Goal: Transaction & Acquisition: Download file/media

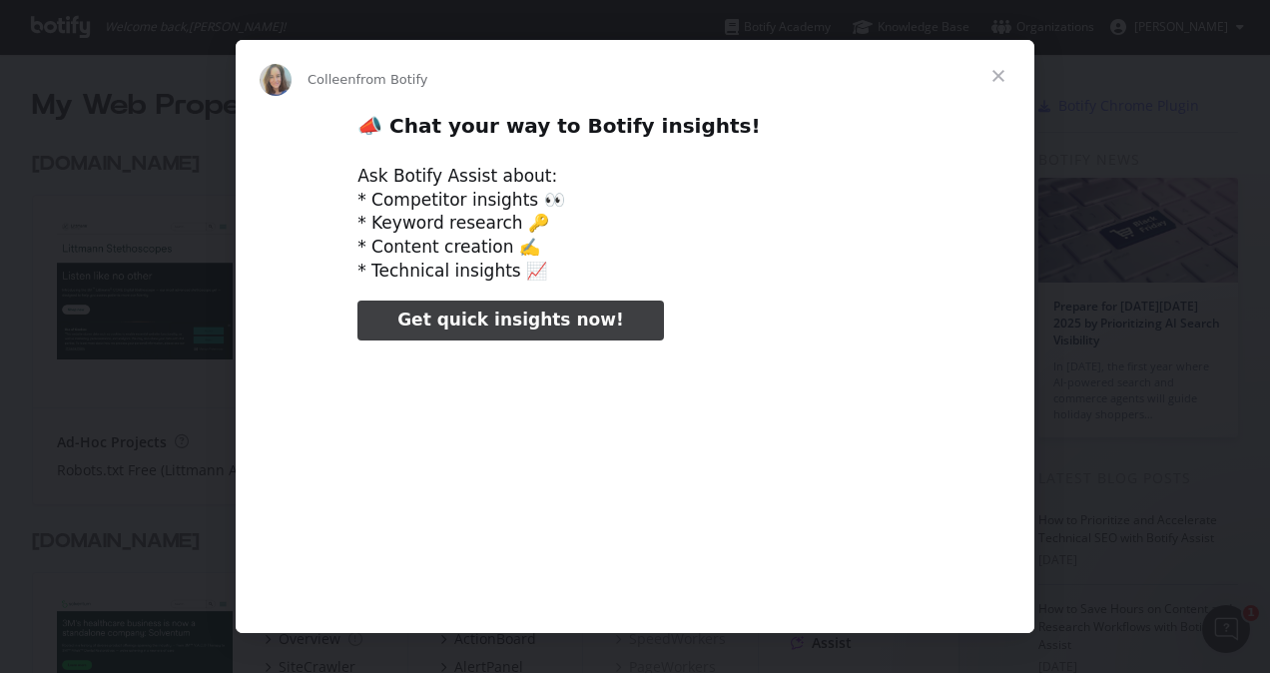
type input "128950"
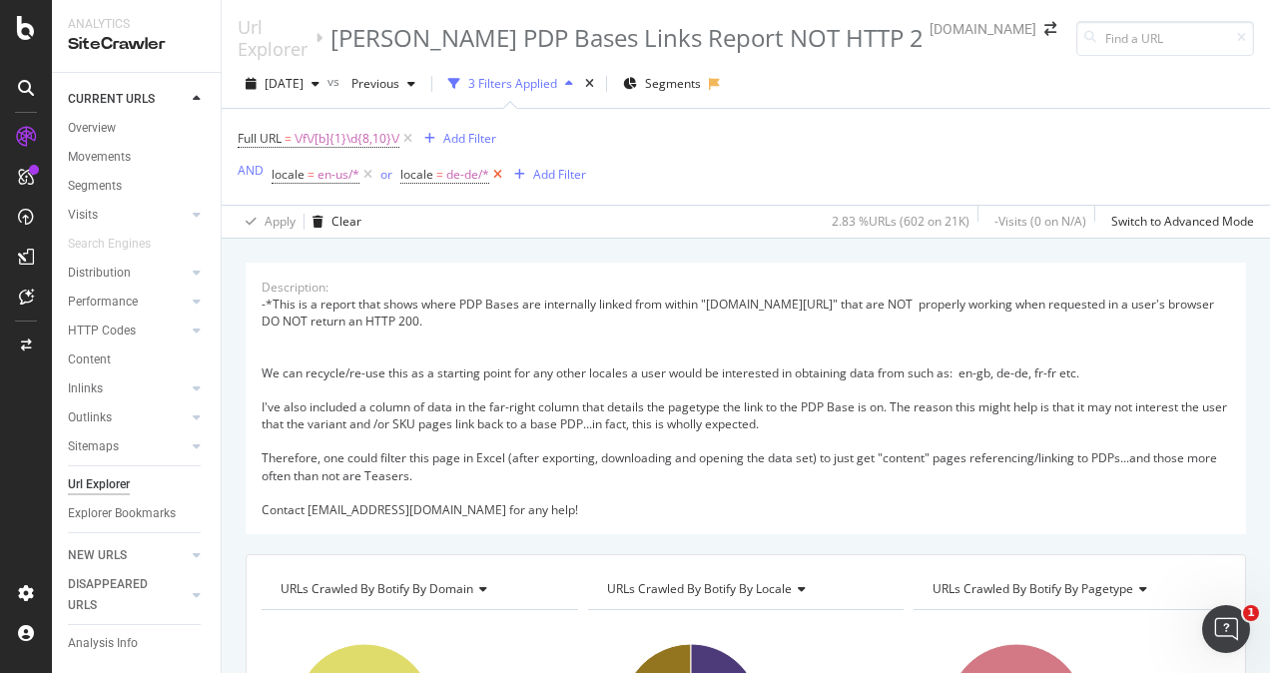
click at [495, 170] on icon at bounding box center [497, 175] width 17 height 20
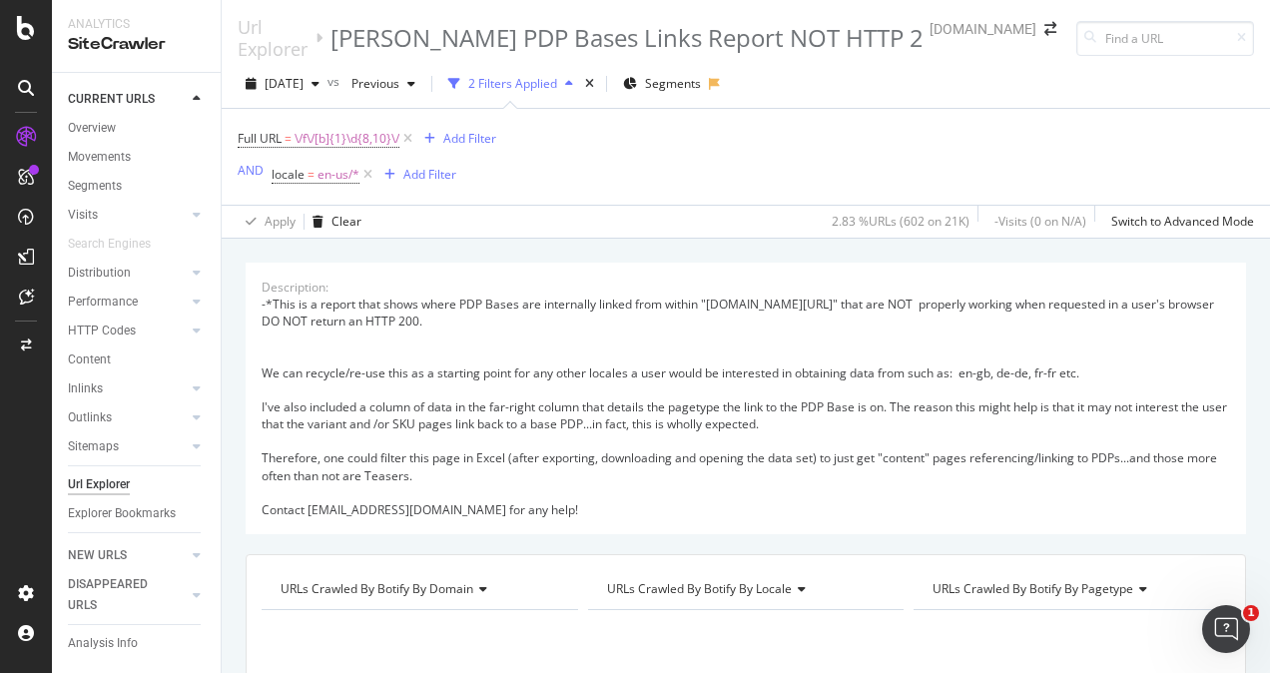
click at [369, 178] on icon at bounding box center [368, 175] width 17 height 20
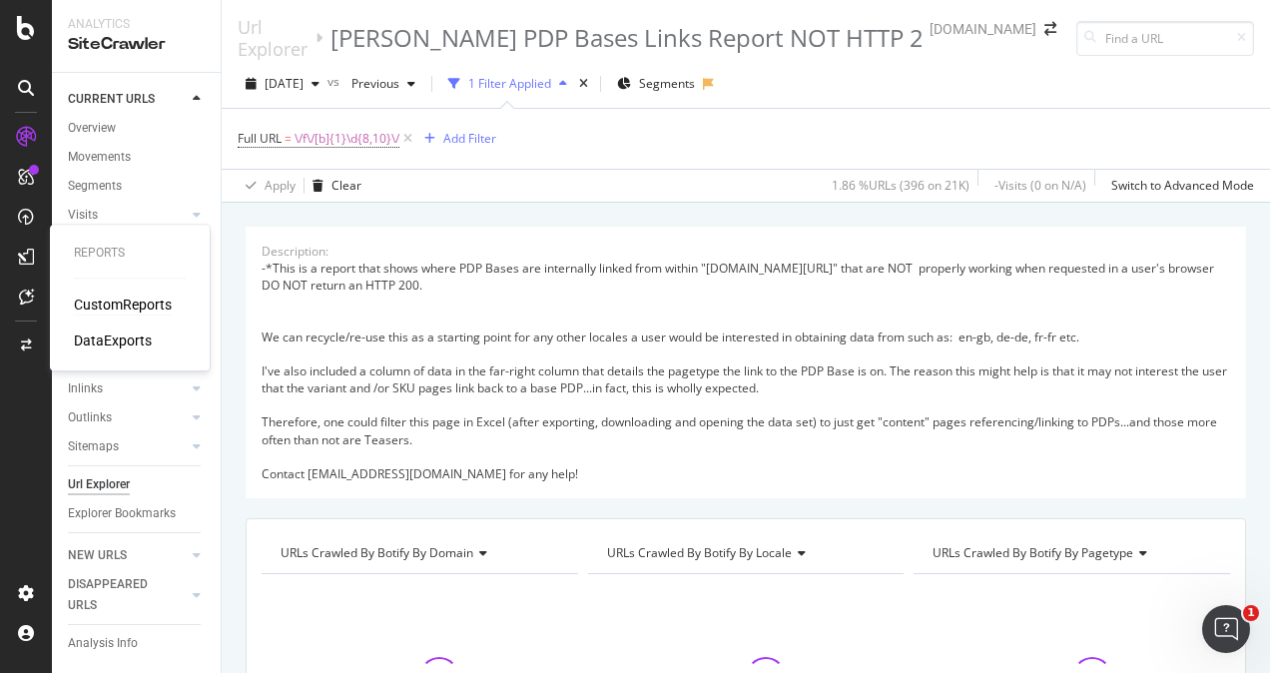
click at [102, 305] on div "CustomReports" at bounding box center [123, 305] width 98 height 20
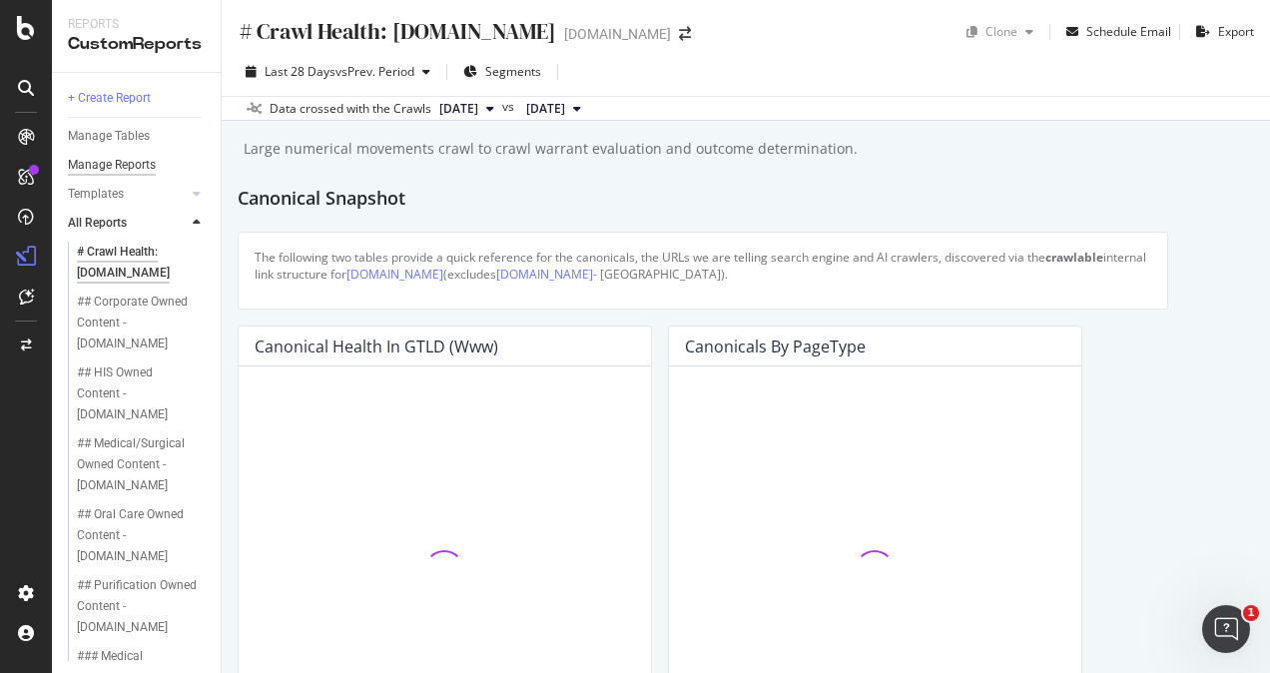
click at [103, 166] on div "Manage Reports" at bounding box center [112, 165] width 88 height 21
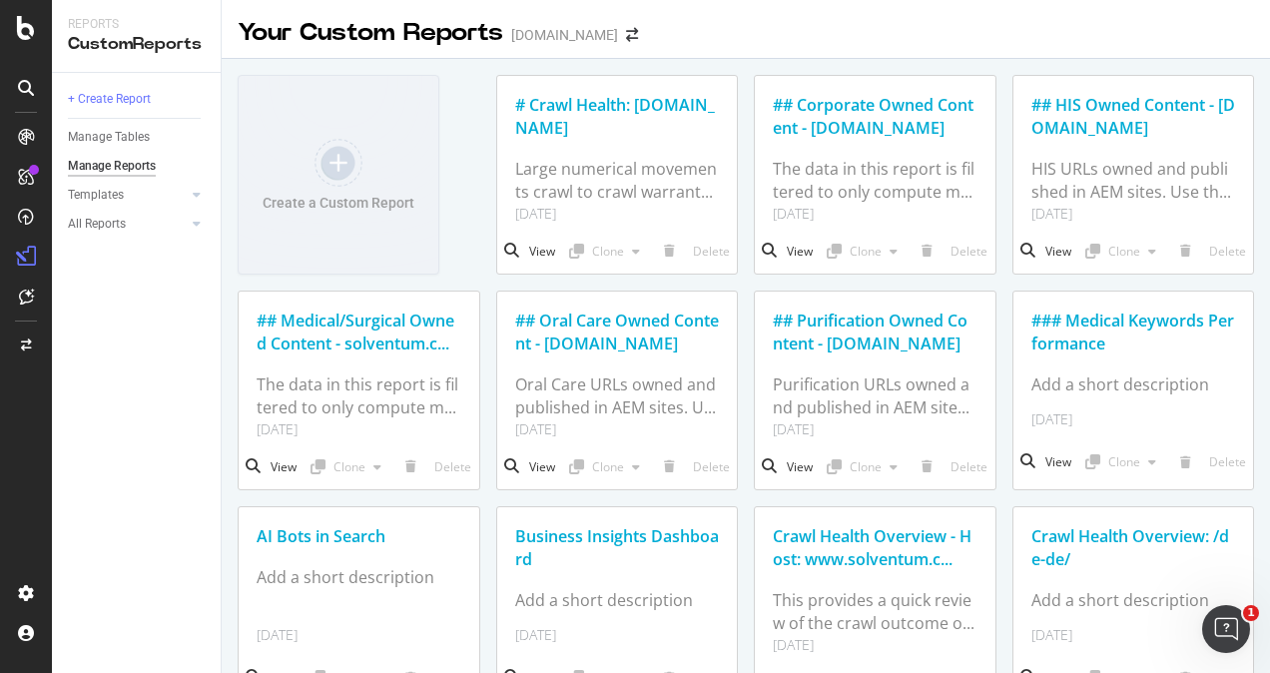
click at [8, 88] on div at bounding box center [26, 88] width 48 height 32
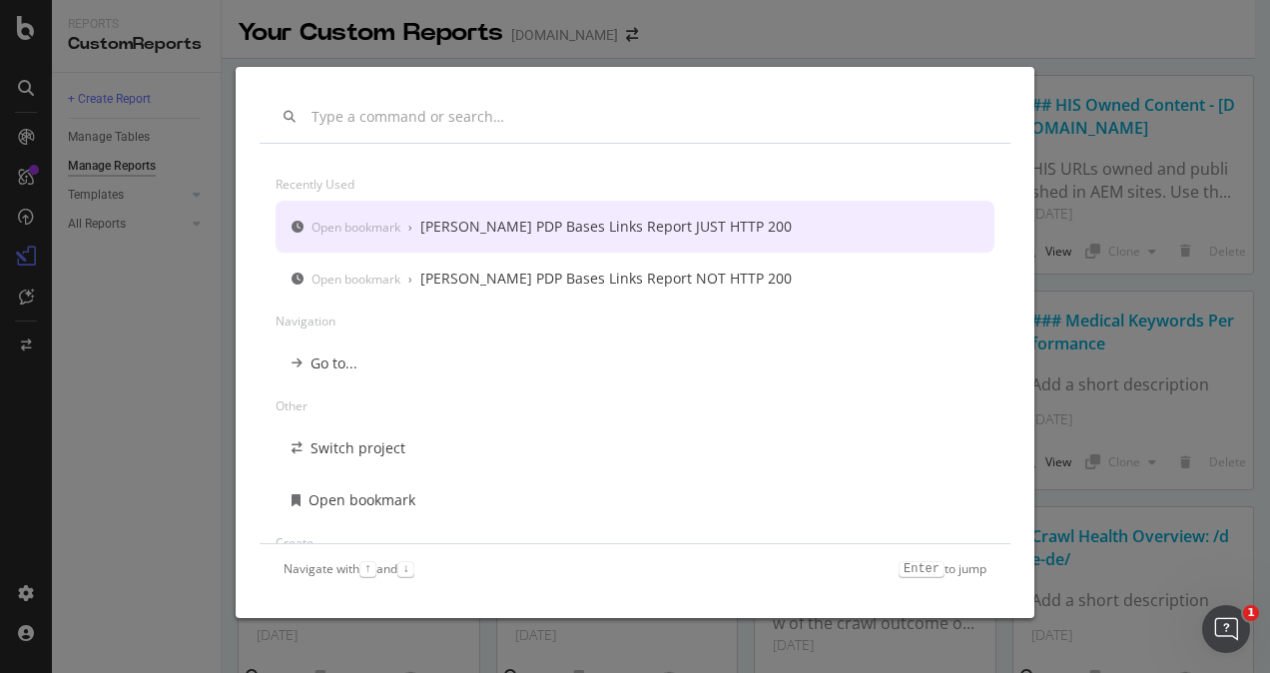
click at [391, 231] on div "Open bookmark" at bounding box center [356, 227] width 89 height 17
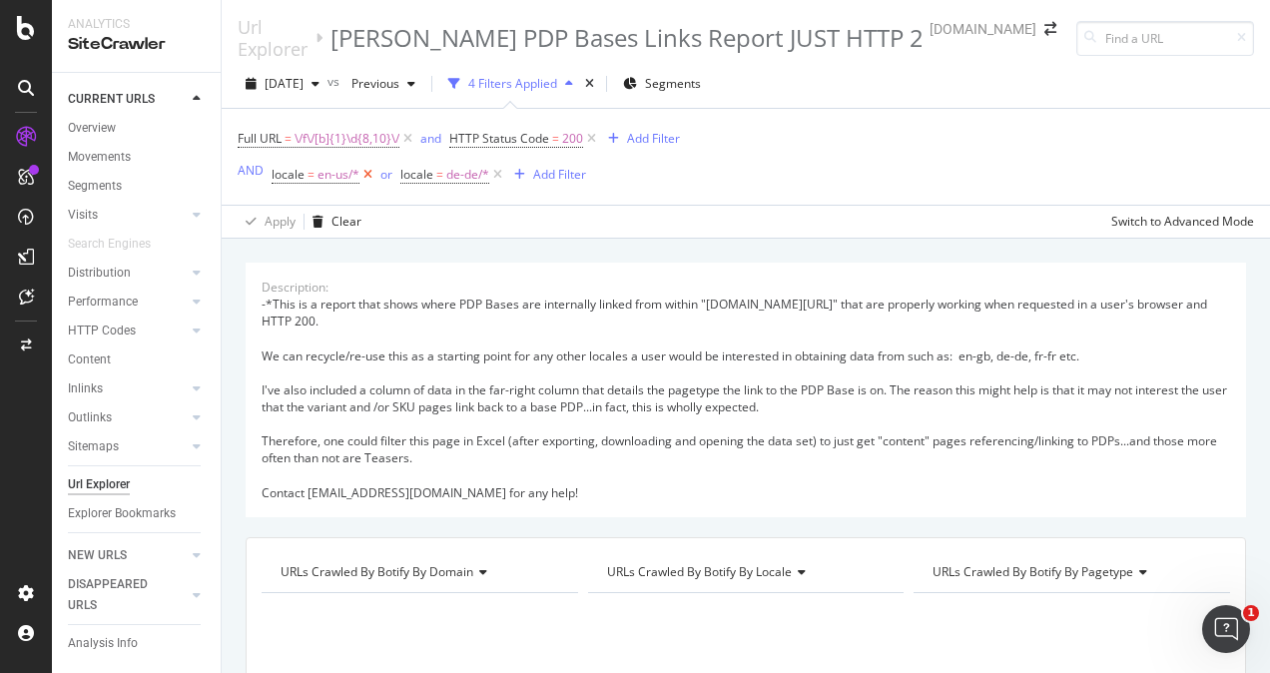
click at [367, 176] on icon at bounding box center [368, 175] width 17 height 20
click at [366, 180] on icon at bounding box center [369, 175] width 17 height 20
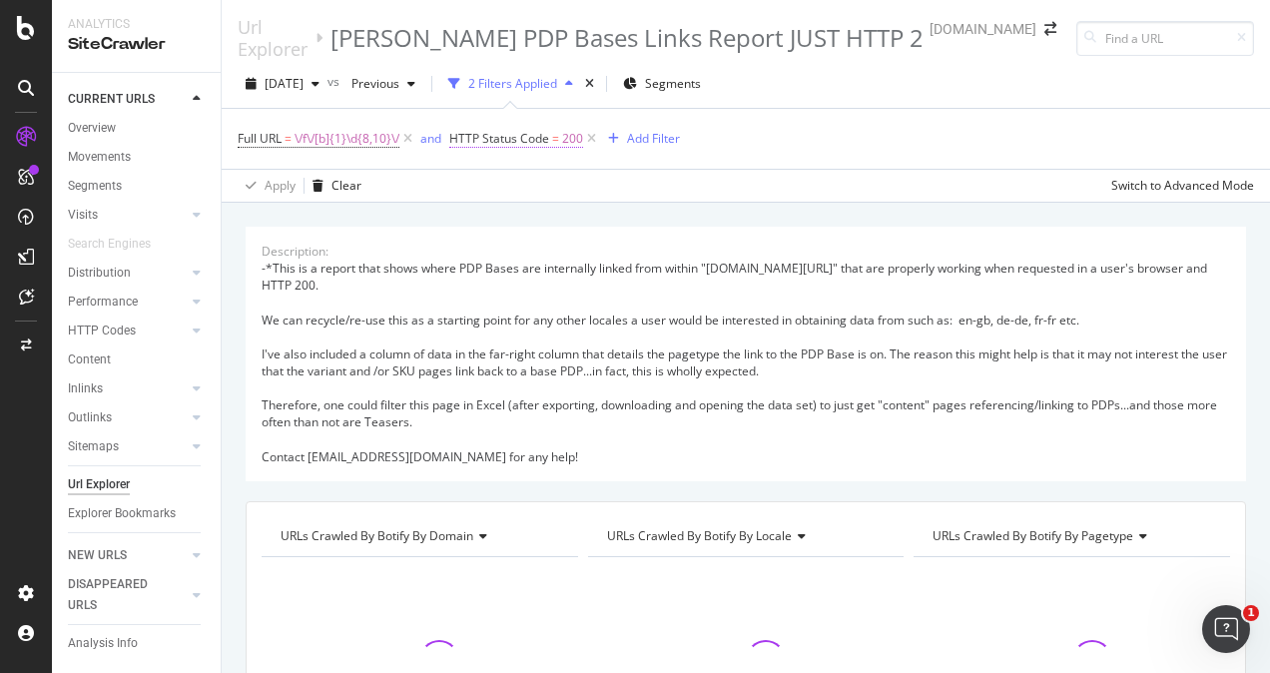
click at [567, 136] on span "200" at bounding box center [572, 139] width 21 height 28
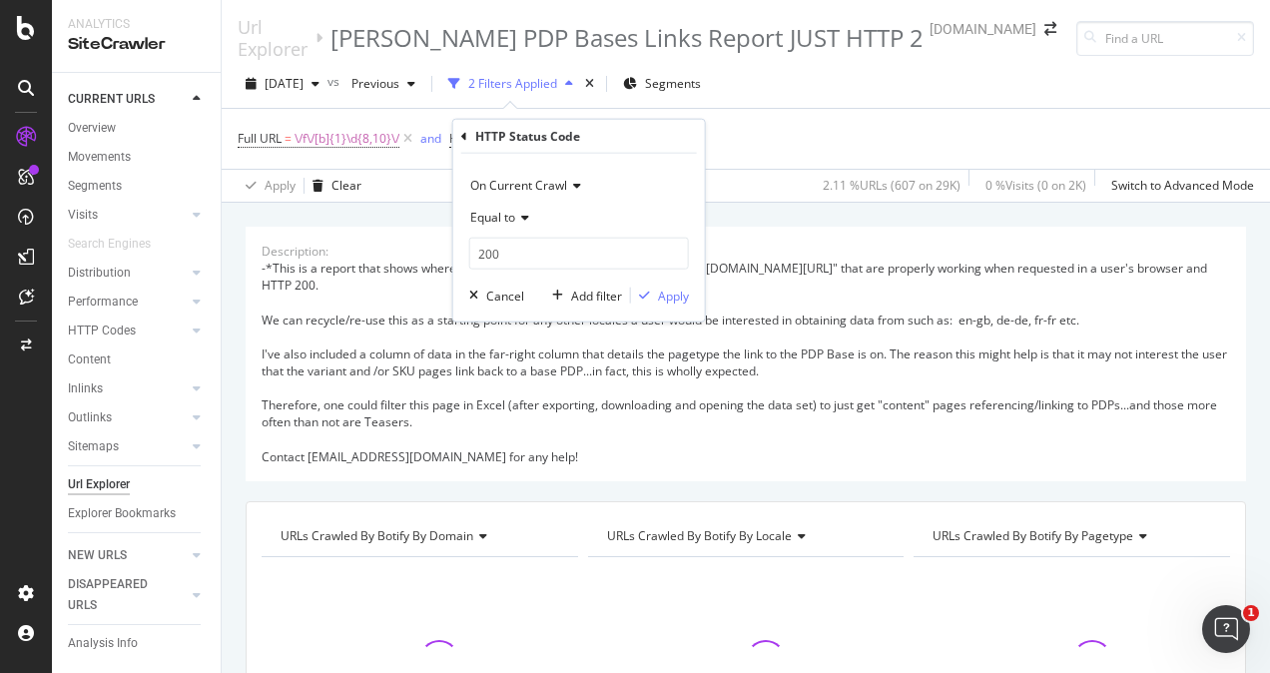
click at [507, 224] on span "Equal to" at bounding box center [492, 217] width 45 height 17
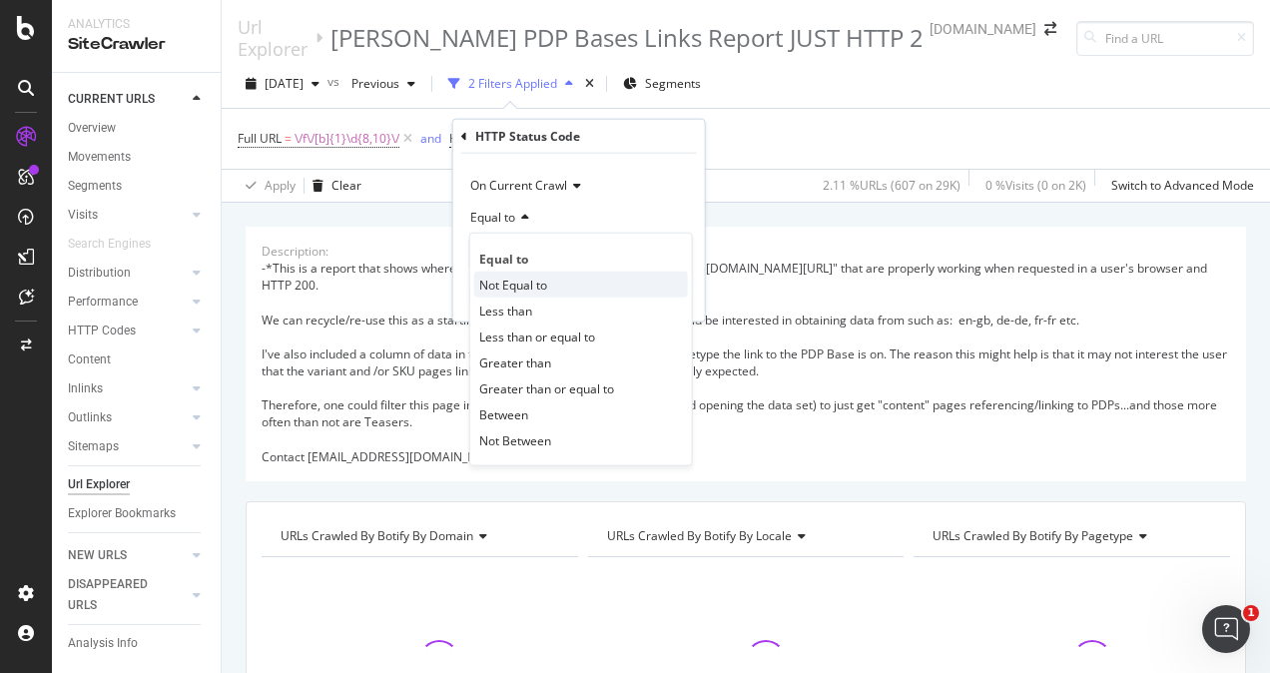
click at [506, 273] on div "Not Equal to" at bounding box center [581, 285] width 214 height 26
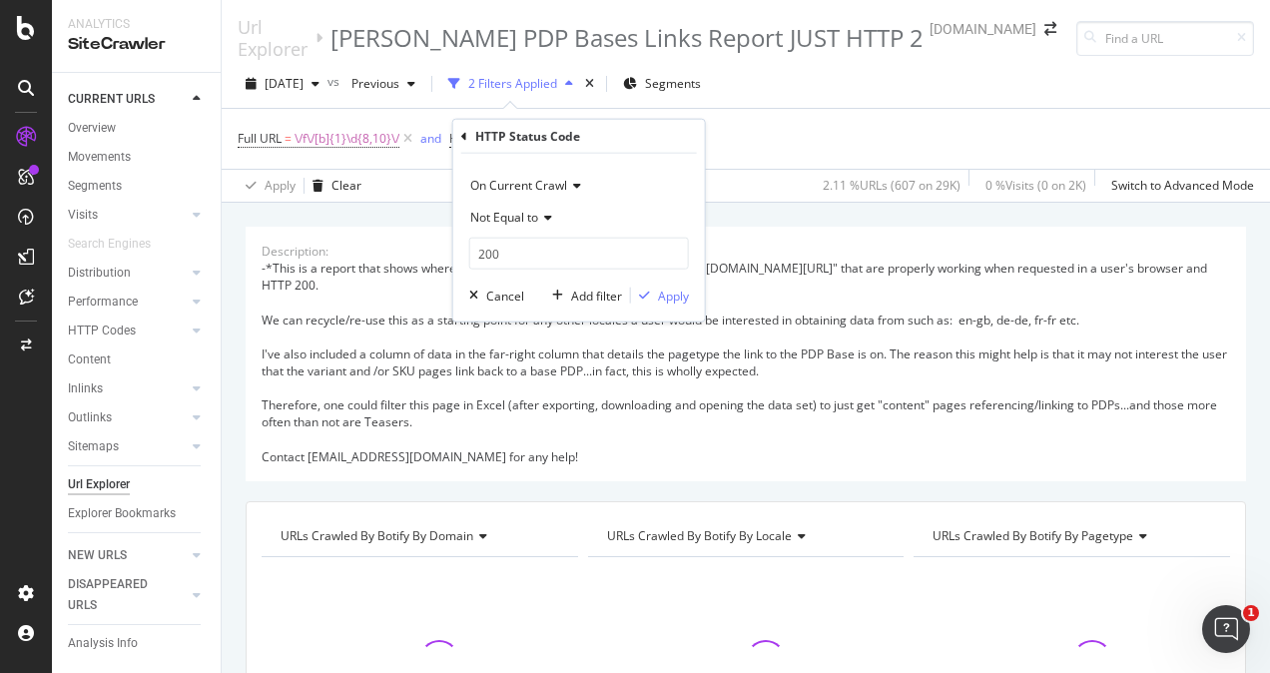
click at [756, 140] on div "Full URL = \/f\/[b]{1}\d{8,10}\/ and HTTP Status Code = 200 Add Filter" at bounding box center [746, 139] width 1017 height 60
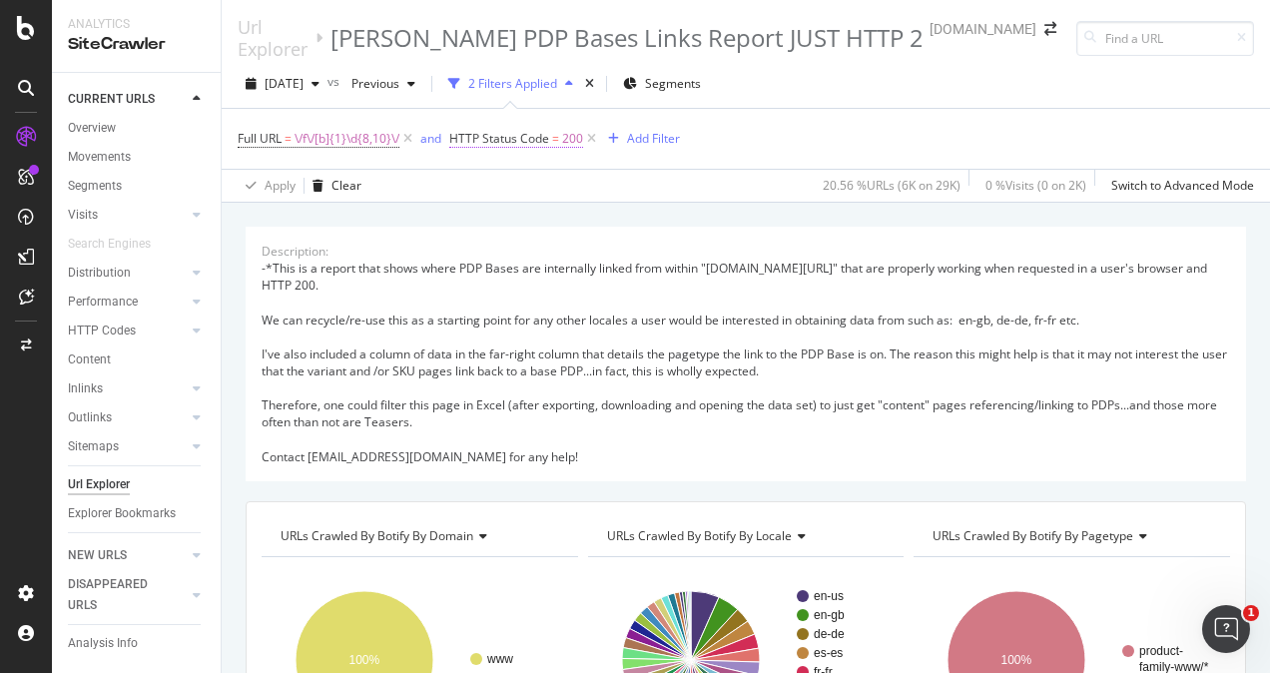
click at [522, 132] on span "HTTP Status Code" at bounding box center [499, 138] width 100 height 17
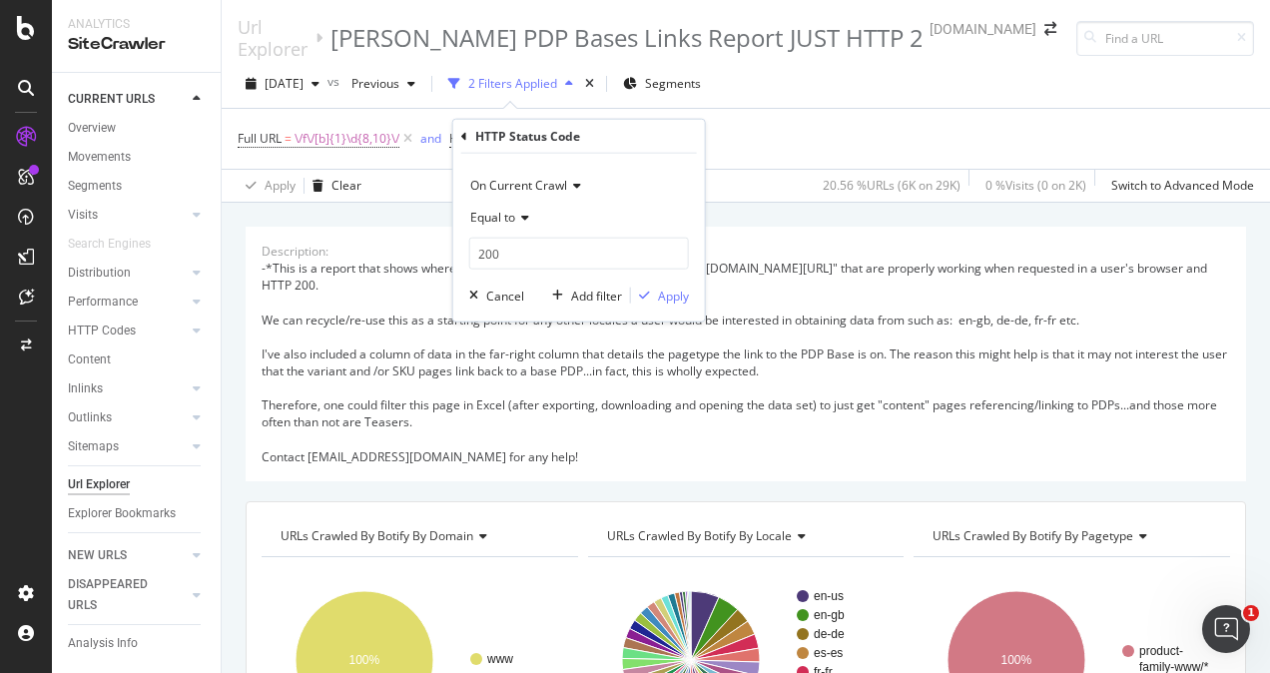
click at [523, 207] on div "Equal to" at bounding box center [579, 218] width 220 height 32
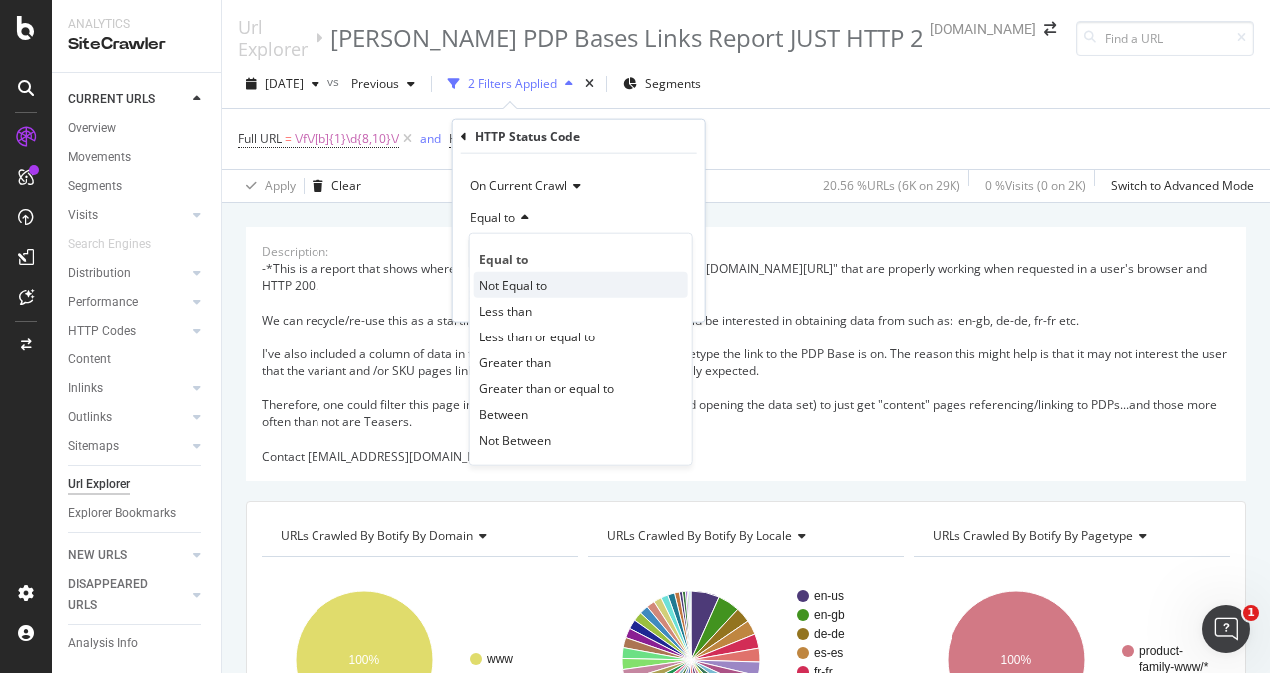
click at [530, 283] on span "Not Equal to" at bounding box center [513, 284] width 68 height 17
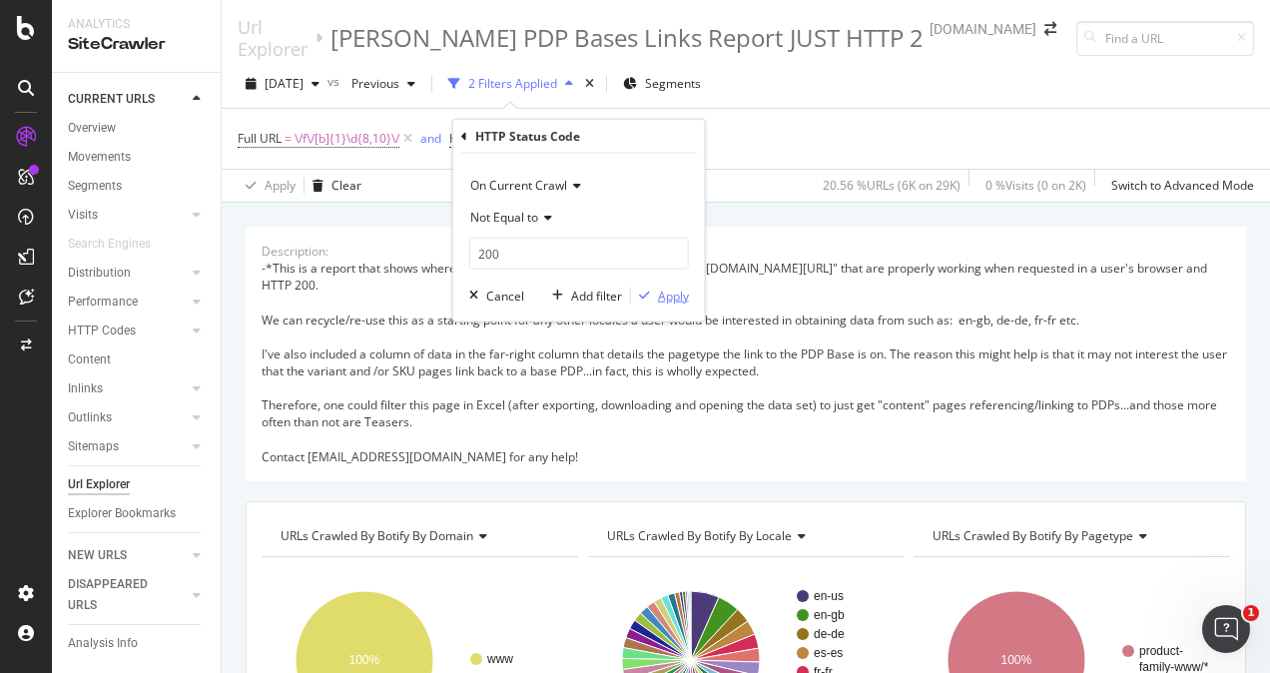
click at [665, 294] on div "Apply" at bounding box center [673, 295] width 31 height 17
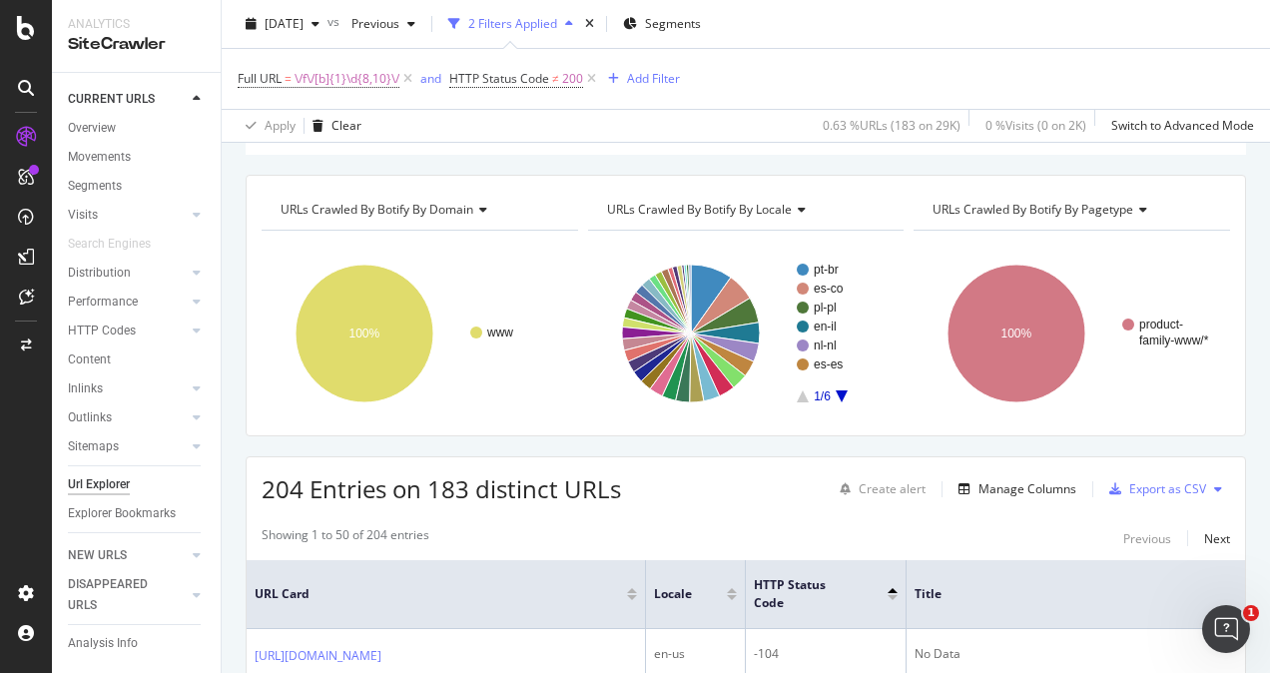
scroll to position [399, 0]
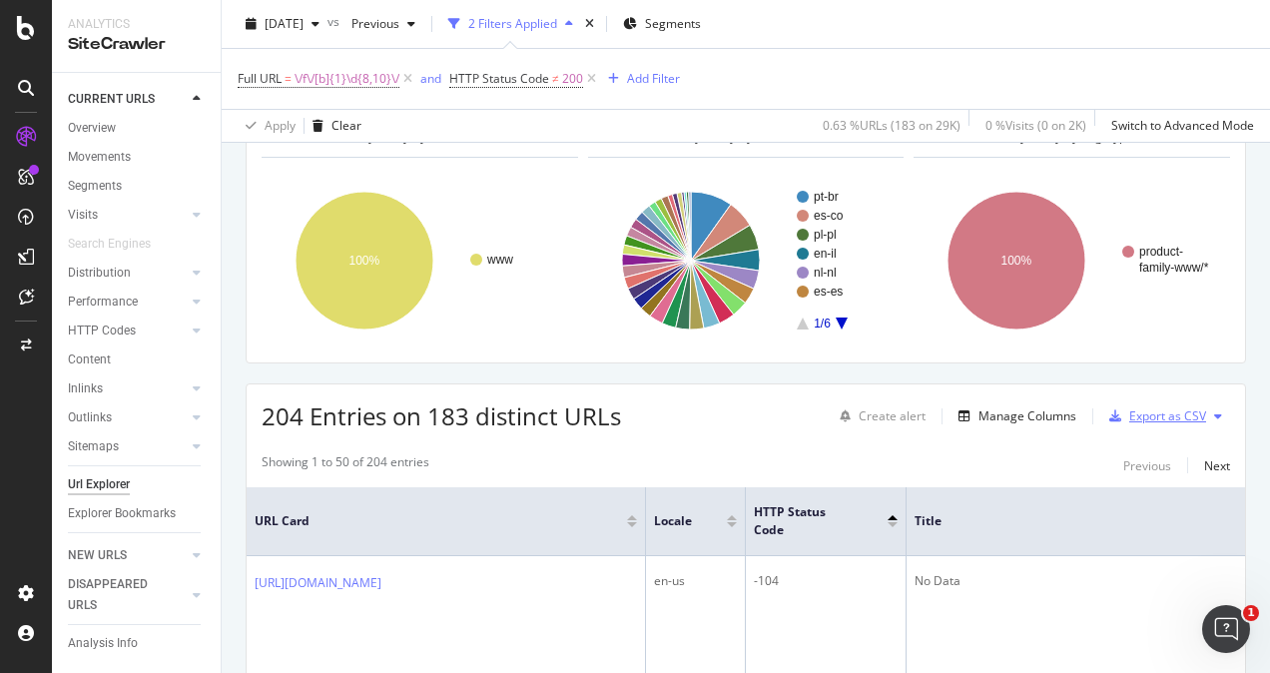
click at [1155, 414] on div "Export as CSV" at bounding box center [1168, 415] width 77 height 17
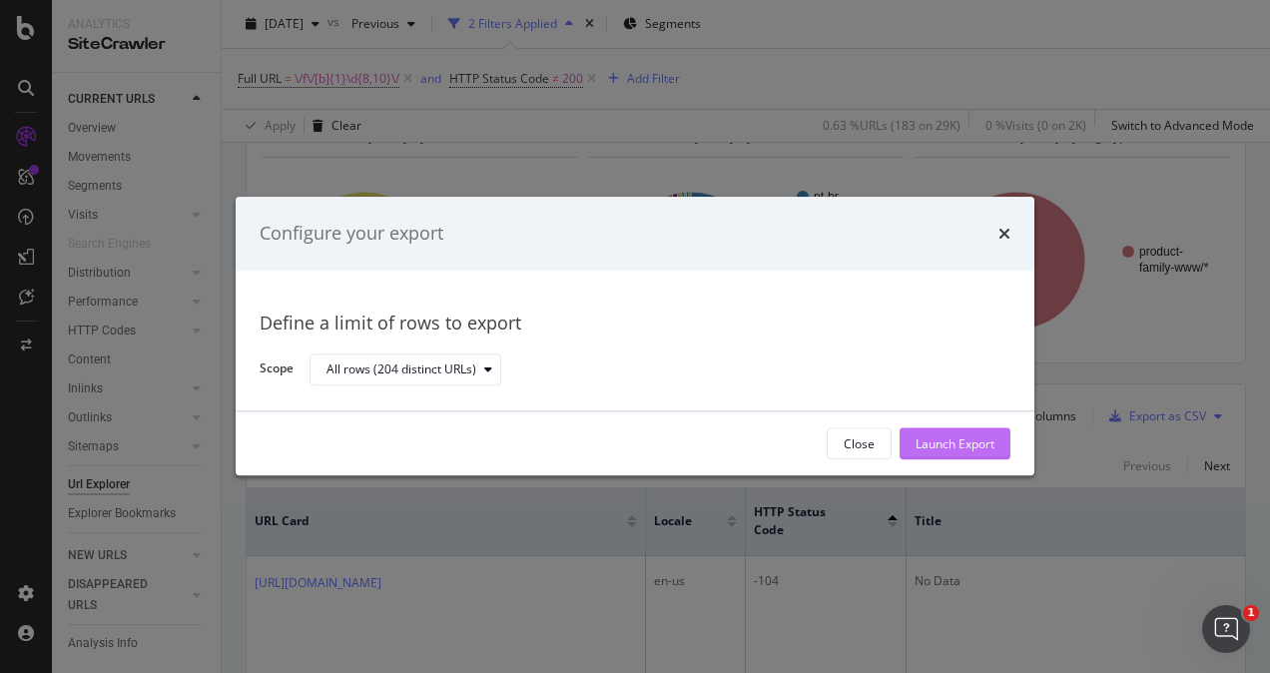
click at [959, 429] on div "Launch Export" at bounding box center [955, 444] width 79 height 30
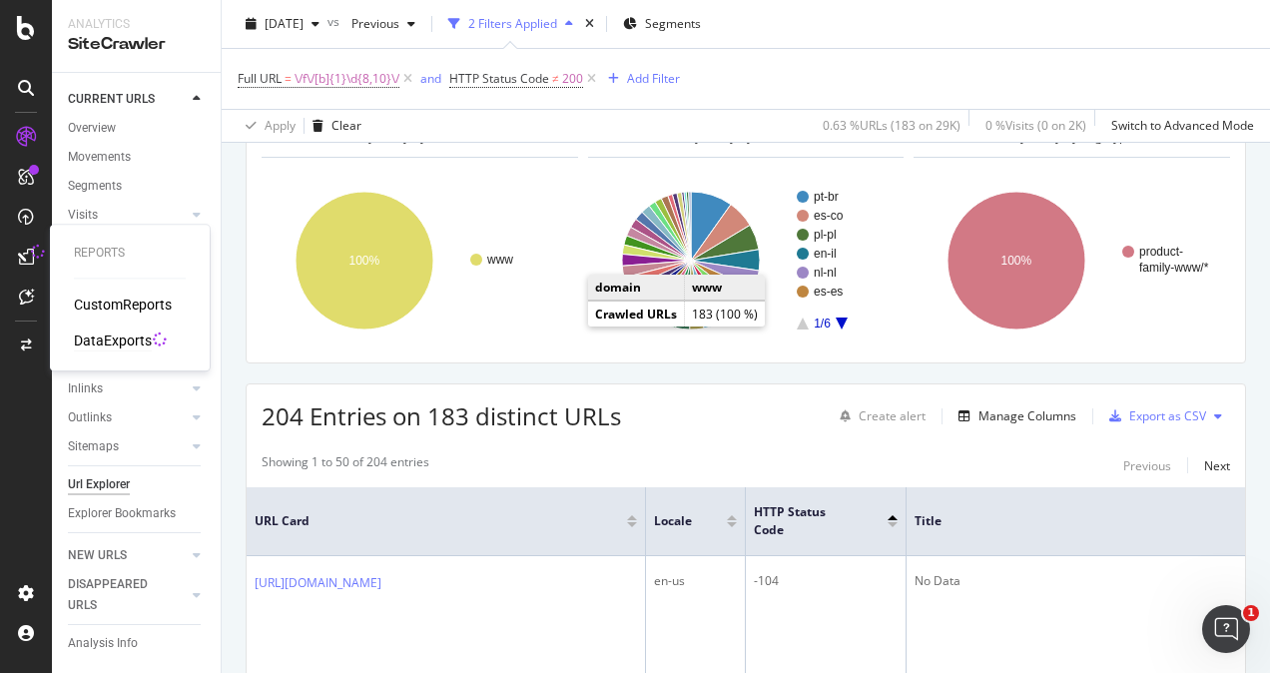
click at [117, 345] on div "DataExports" at bounding box center [113, 341] width 78 height 20
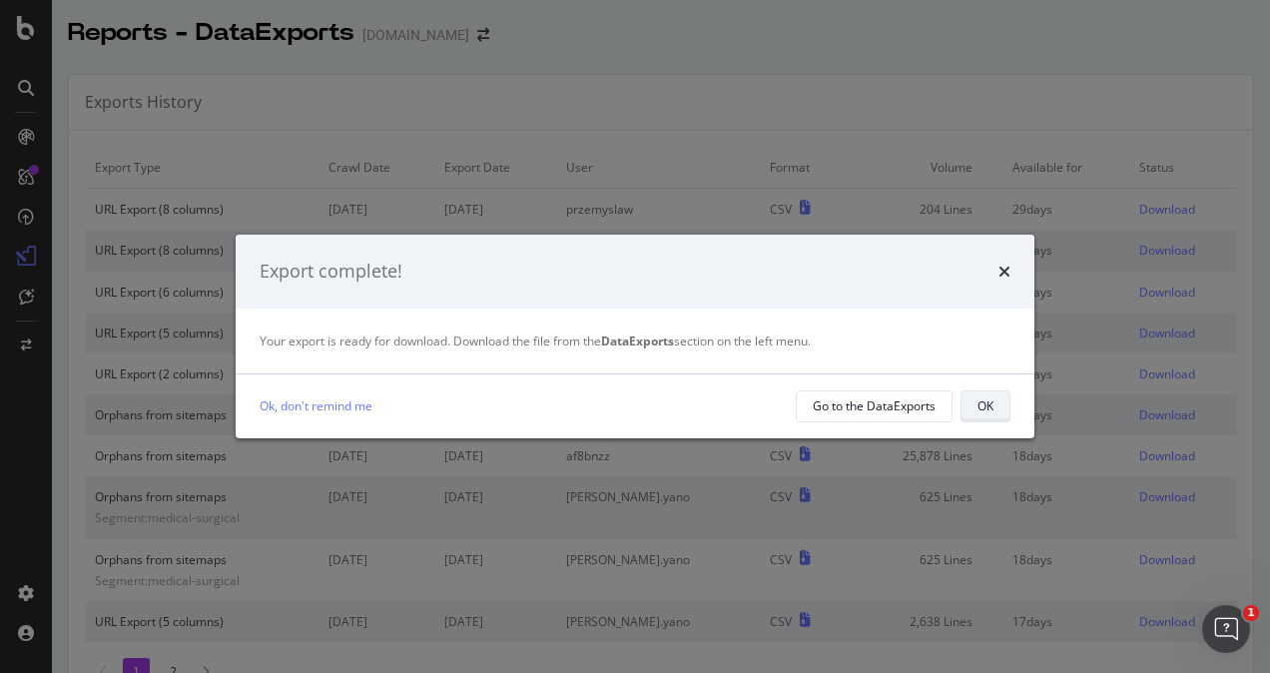
click at [985, 405] on div "OK" at bounding box center [986, 405] width 16 height 17
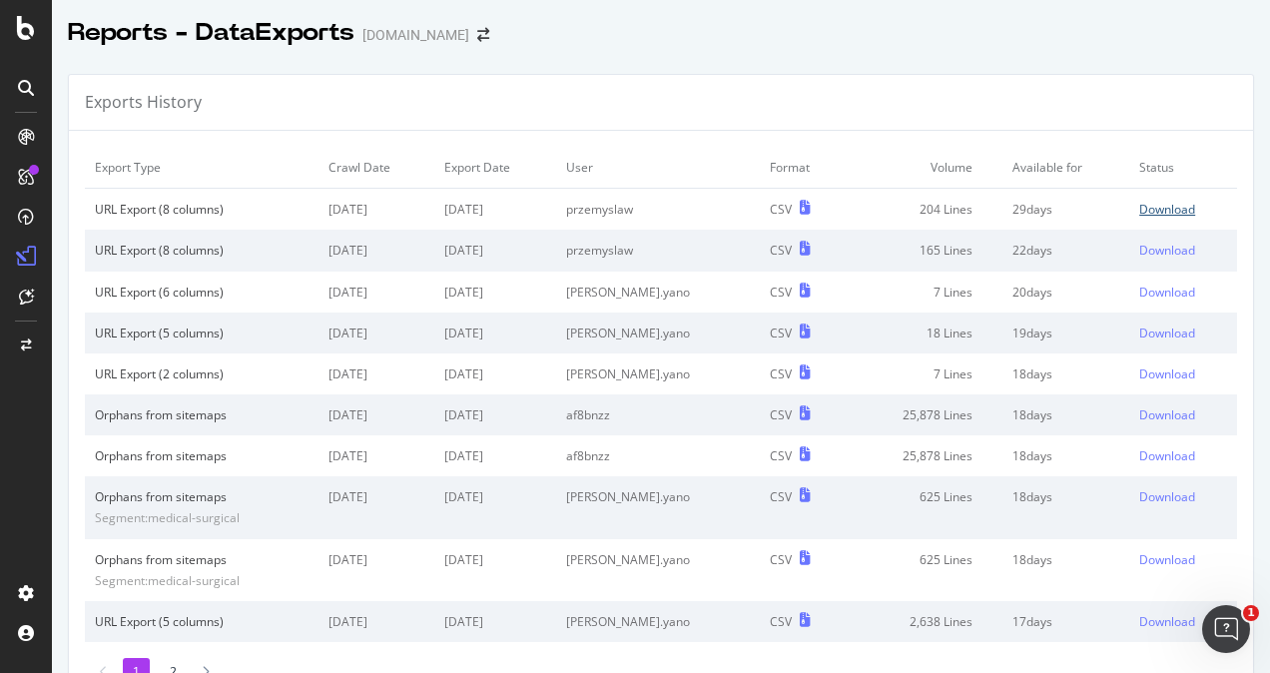
click at [1140, 212] on div "Download" at bounding box center [1168, 209] width 56 height 17
